Goal: Download file/media

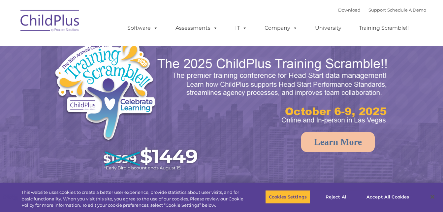
select select "MEDIUM"
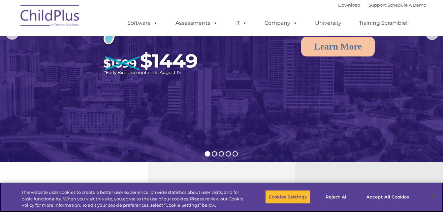
scroll to position [99, 0]
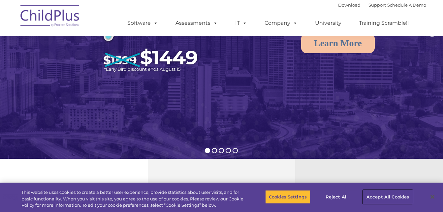
click at [391, 199] on button "Accept All Cookies" at bounding box center [388, 197] width 50 height 14
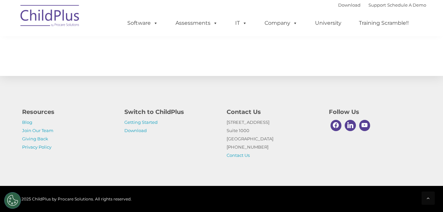
scroll to position [783, 0]
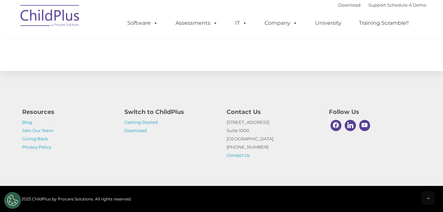
click at [147, 109] on h4 "Switch to ChildPlus" at bounding box center [170, 111] width 92 height 9
click at [145, 129] on link "Download" at bounding box center [135, 130] width 22 height 5
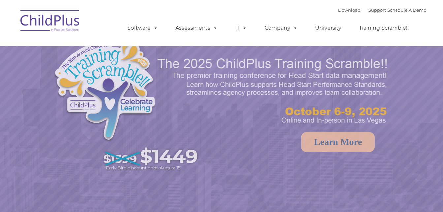
select select "MEDIUM"
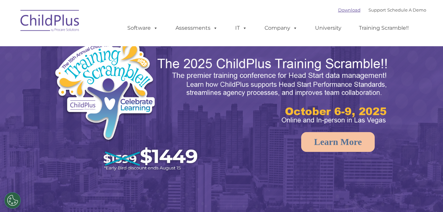
click at [343, 11] on link "Download" at bounding box center [349, 9] width 22 height 5
